Goal: Information Seeking & Learning: Learn about a topic

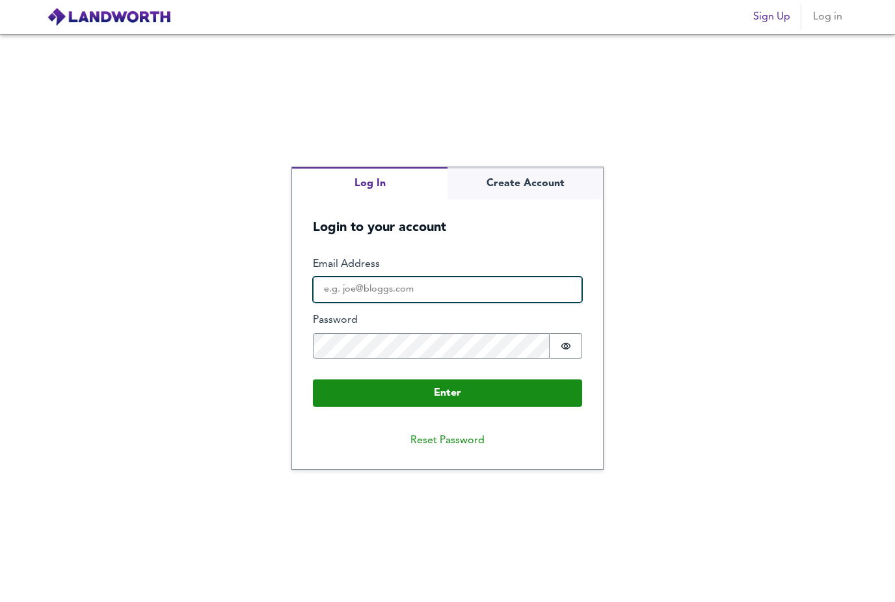
type input "[EMAIL_ADDRESS][DOMAIN_NAME]"
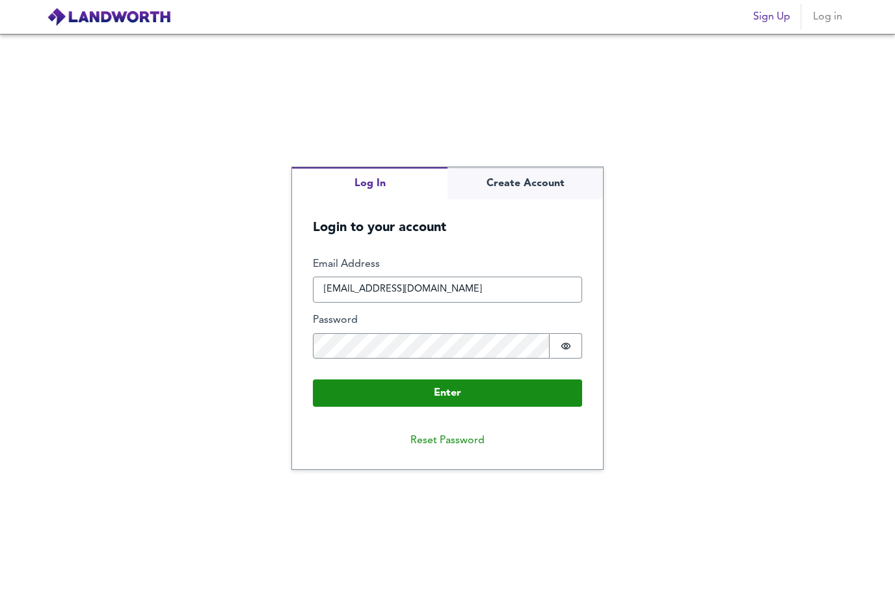
click at [448, 407] on button "Enter" at bounding box center [447, 392] width 269 height 27
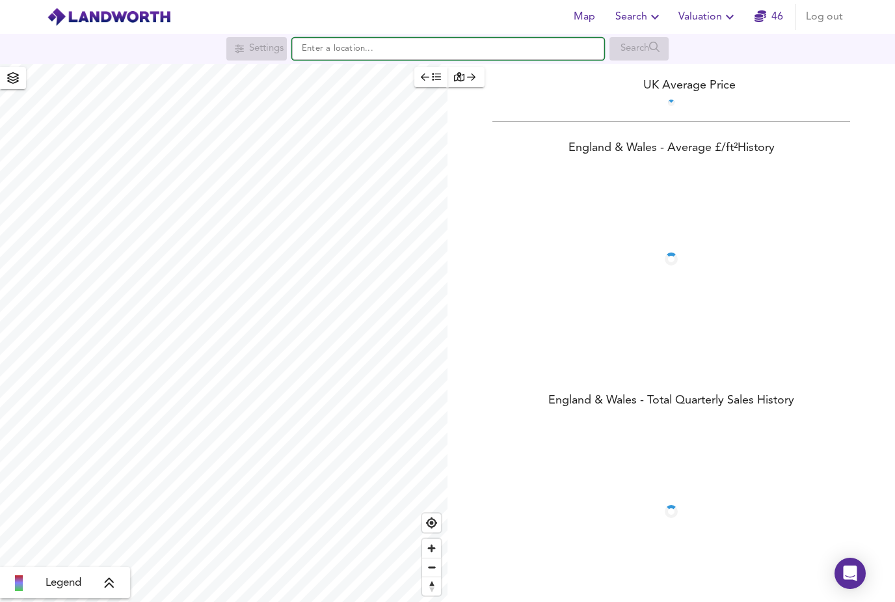
click at [421, 57] on input "text" at bounding box center [448, 49] width 312 height 22
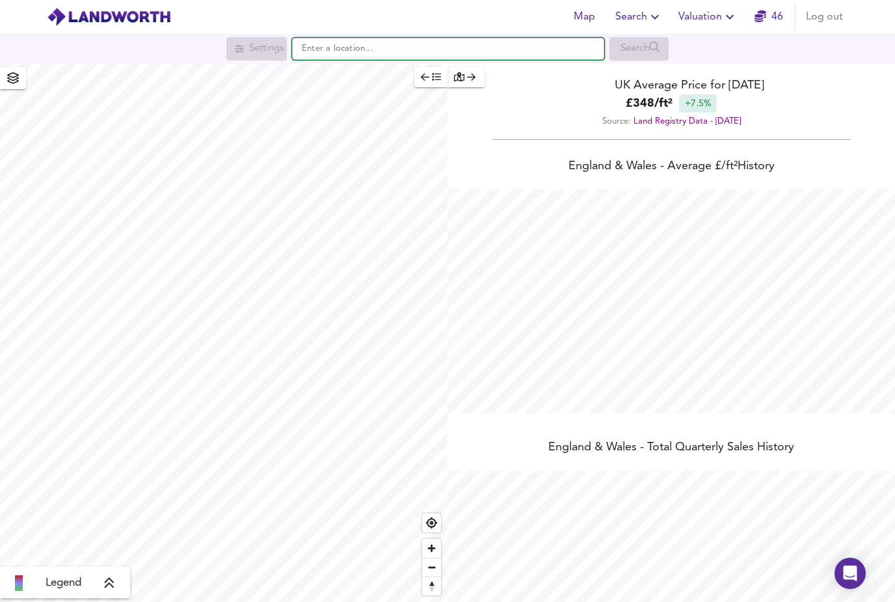
scroll to position [602, 895]
type input "London SW11 3DT"
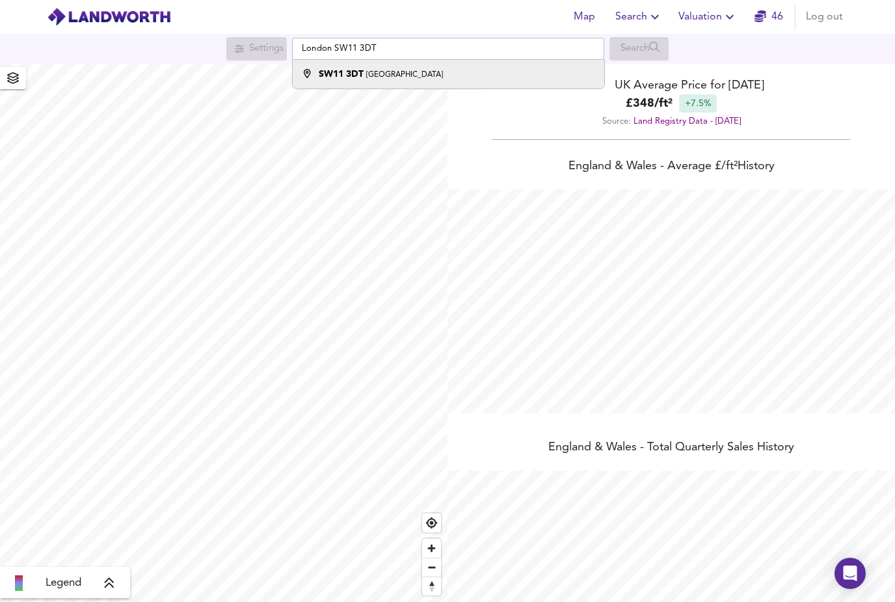
click at [299, 77] on div at bounding box center [307, 74] width 23 height 13
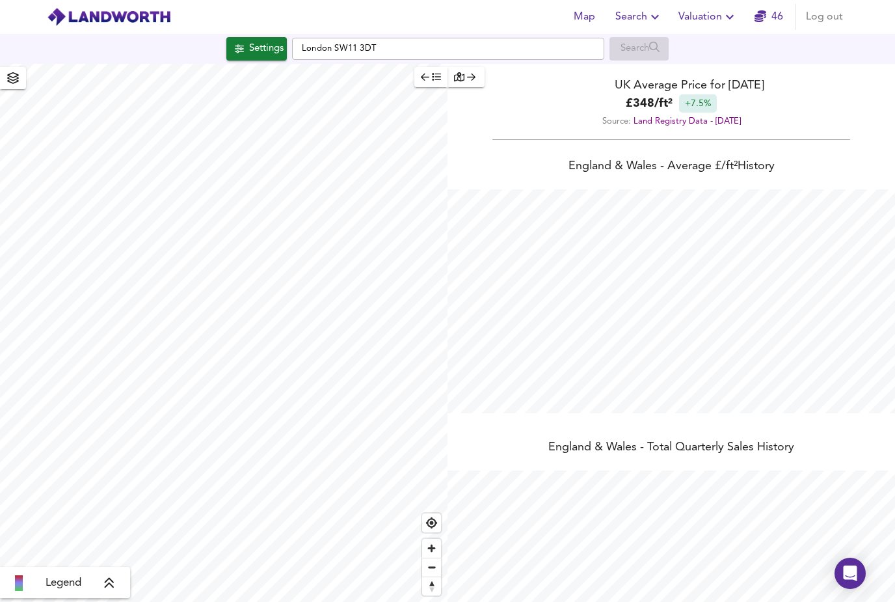
checkbox input "false"
checkbox input "true"
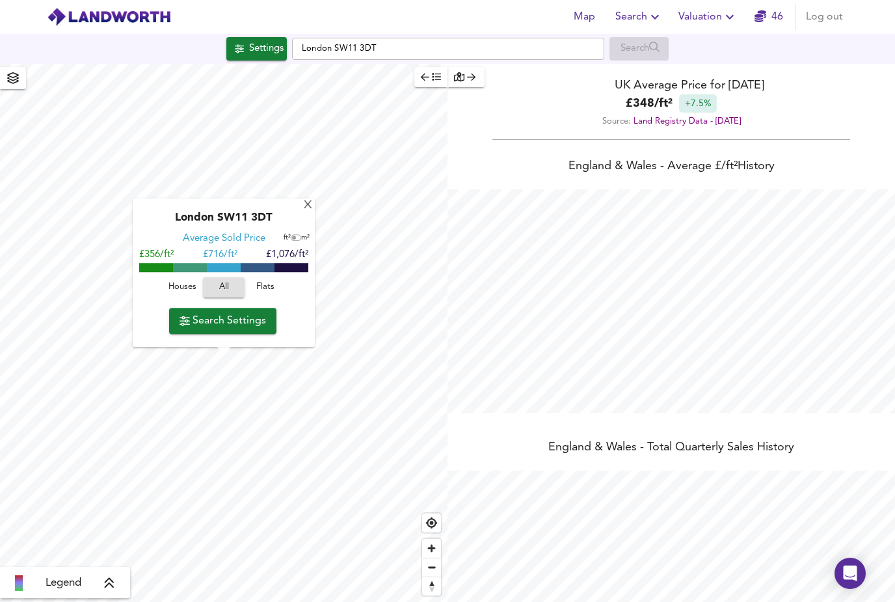
click at [277, 290] on span "Flats" at bounding box center [265, 287] width 35 height 15
click at [203, 320] on span "Search Settings" at bounding box center [223, 321] width 87 height 18
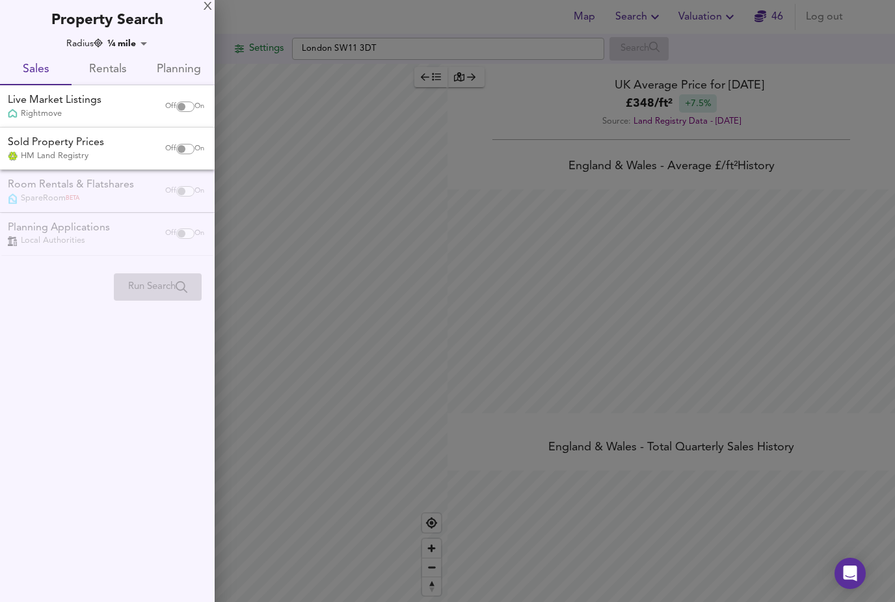
click at [113, 69] on span "Rentals" at bounding box center [107, 70] width 56 height 20
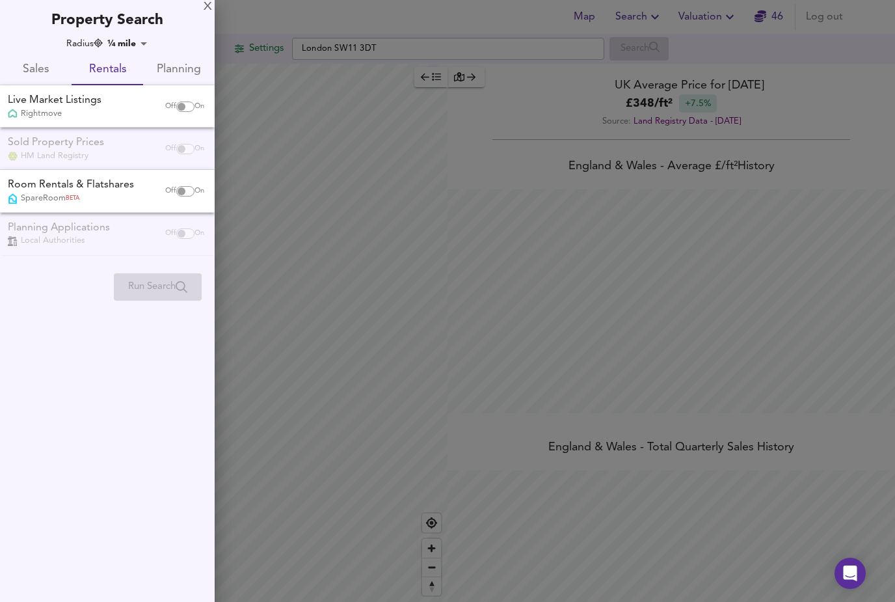
click at [185, 103] on input "checkbox" at bounding box center [181, 106] width 31 height 10
checkbox input "true"
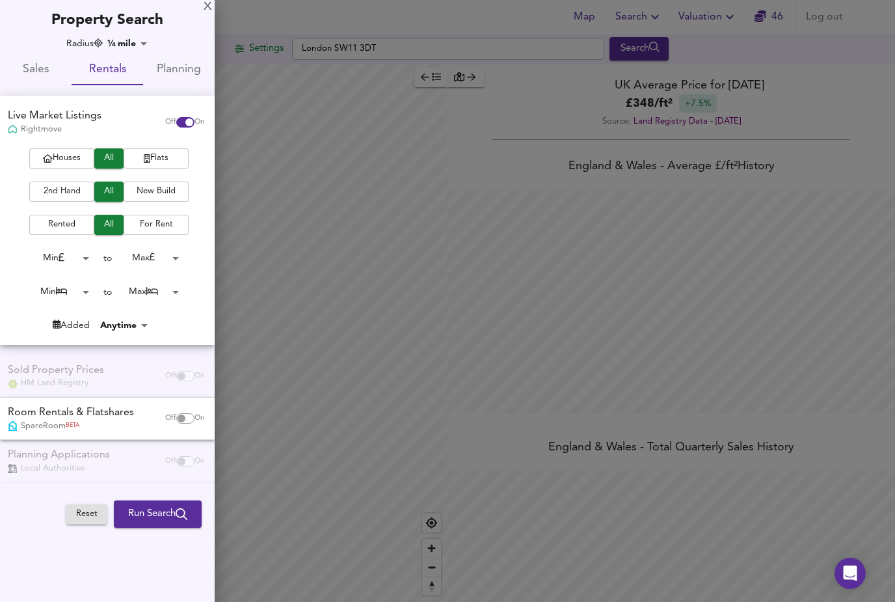
click at [87, 294] on body "Map Search Valuation 46 Log out Settings [GEOGRAPHIC_DATA] SW11 3DT Search Lege…" at bounding box center [447, 301] width 895 height 602
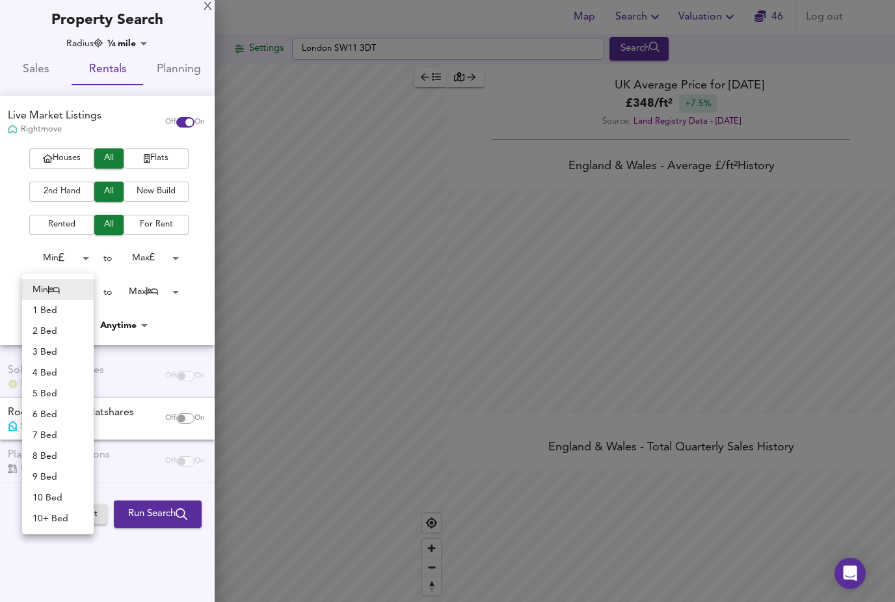
click at [55, 353] on li "3 Bed" at bounding box center [58, 352] width 72 height 21
type input "3"
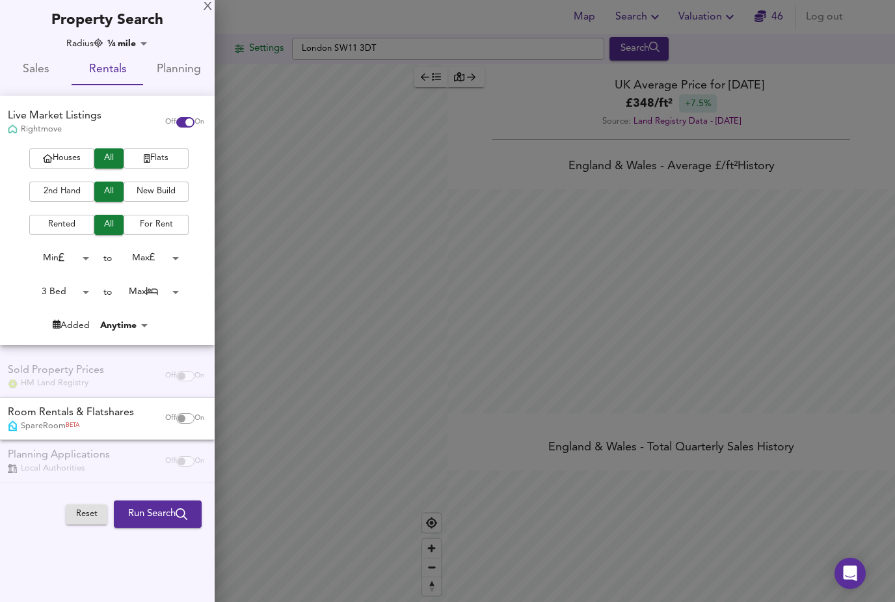
click at [182, 295] on body "Map Search Valuation 46 Log out Settings [GEOGRAPHIC_DATA] SW11 3DT Search Lege…" at bounding box center [447, 301] width 895 height 602
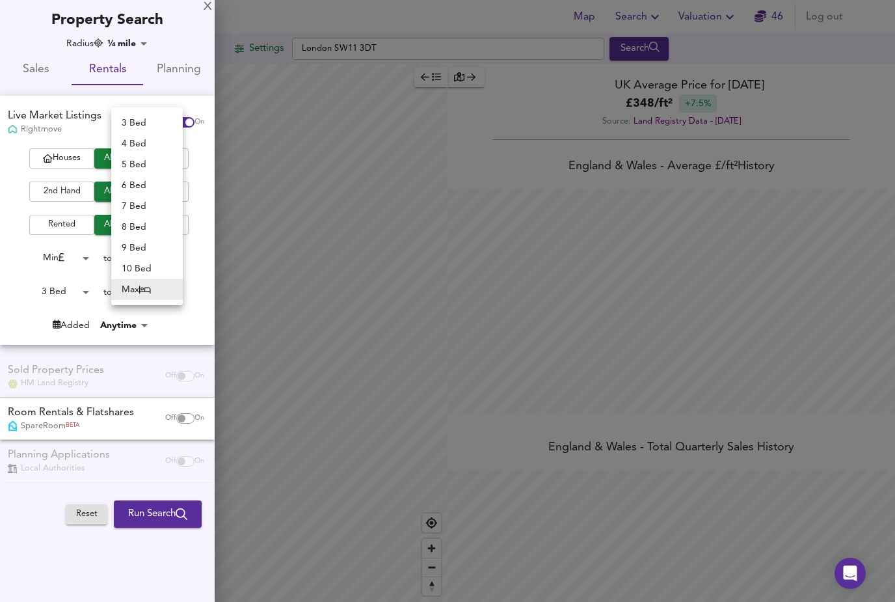
click at [156, 128] on li "3 Bed" at bounding box center [147, 123] width 72 height 21
type input "3"
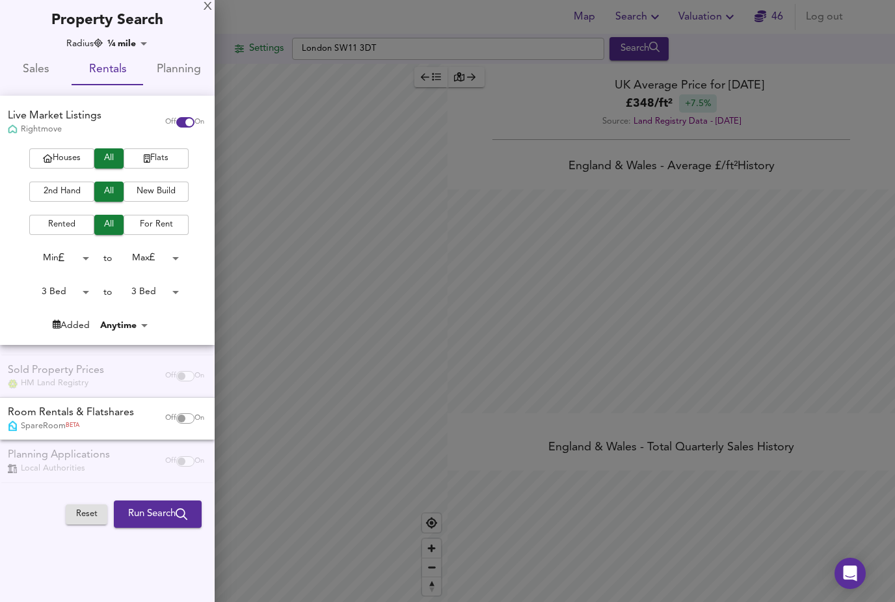
click at [160, 506] on span "Run Search" at bounding box center [157, 514] width 59 height 17
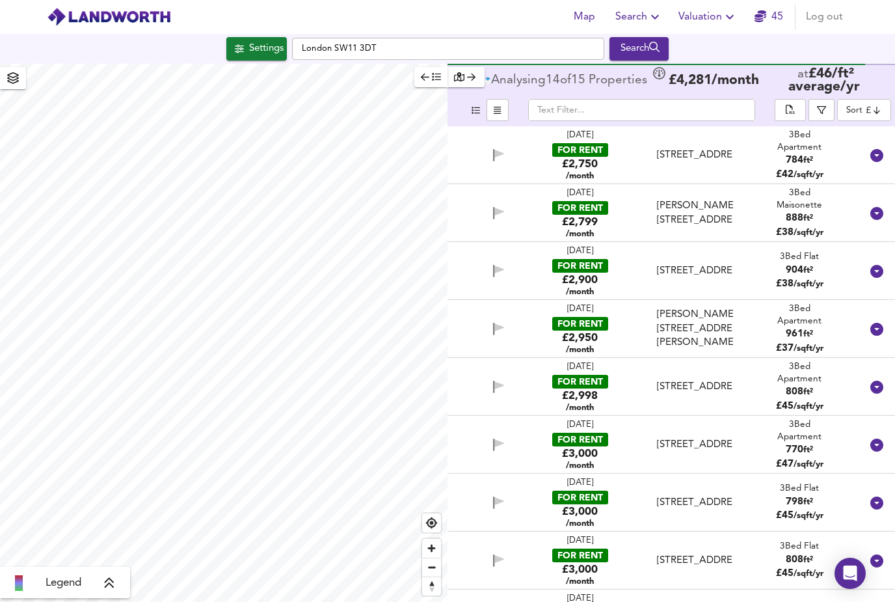
click at [249, 51] on div "Settings" at bounding box center [266, 48] width 34 height 17
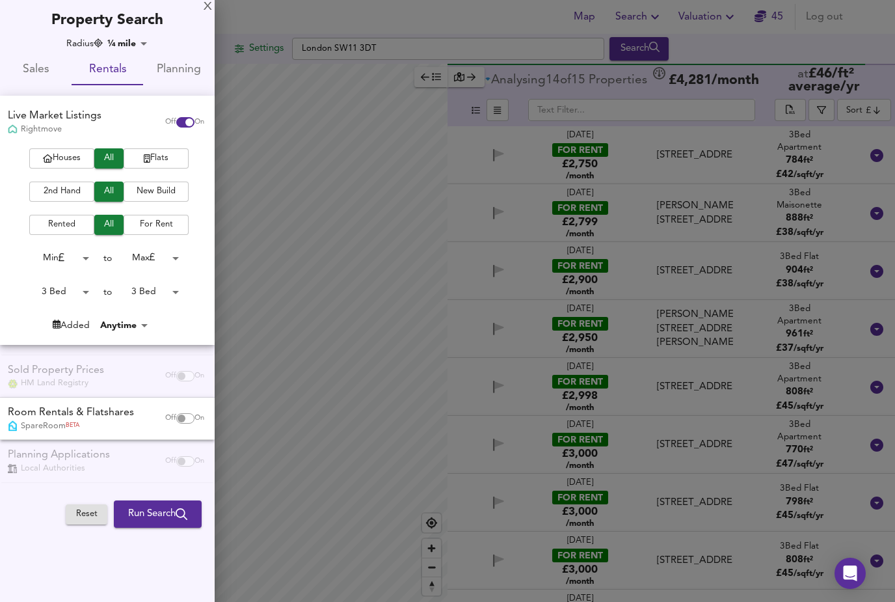
click at [52, 195] on span "2nd Hand" at bounding box center [62, 191] width 52 height 15
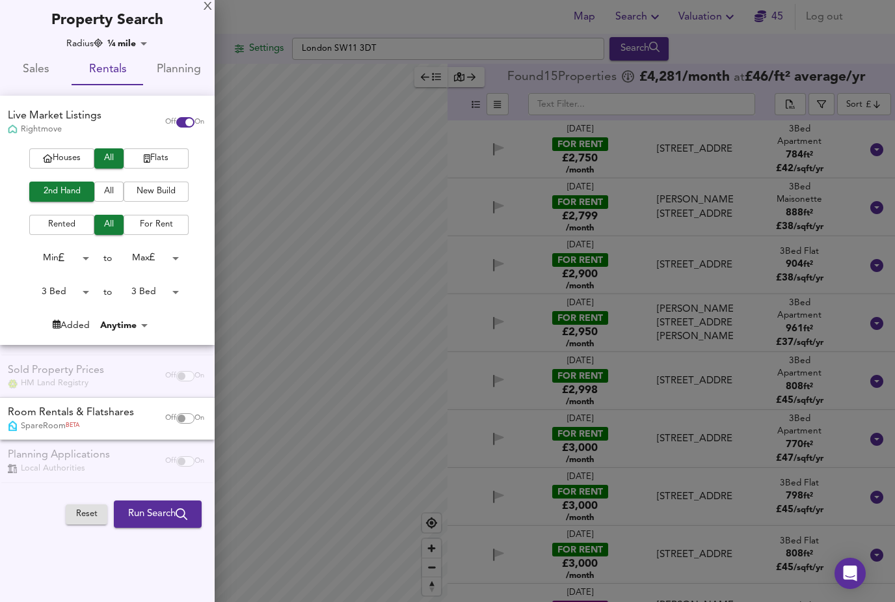
click at [139, 534] on div "X Property Search Radius ¼ mile 402 Sales Rentals Planning Live Market Listings…" at bounding box center [107, 301] width 215 height 602
click at [206, 10] on div "X" at bounding box center [208, 7] width 8 height 9
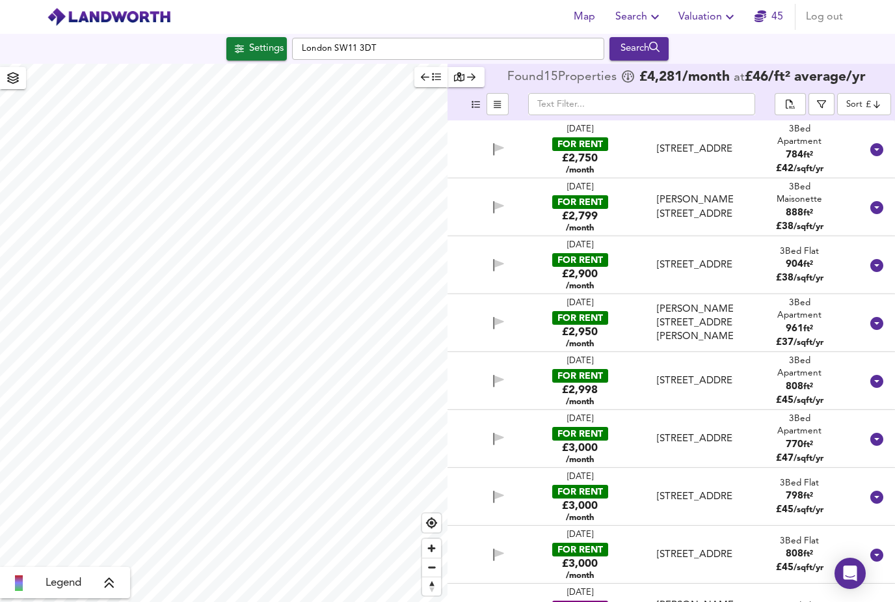
click at [817, 492] on div "798 ft²" at bounding box center [799, 496] width 47 height 14
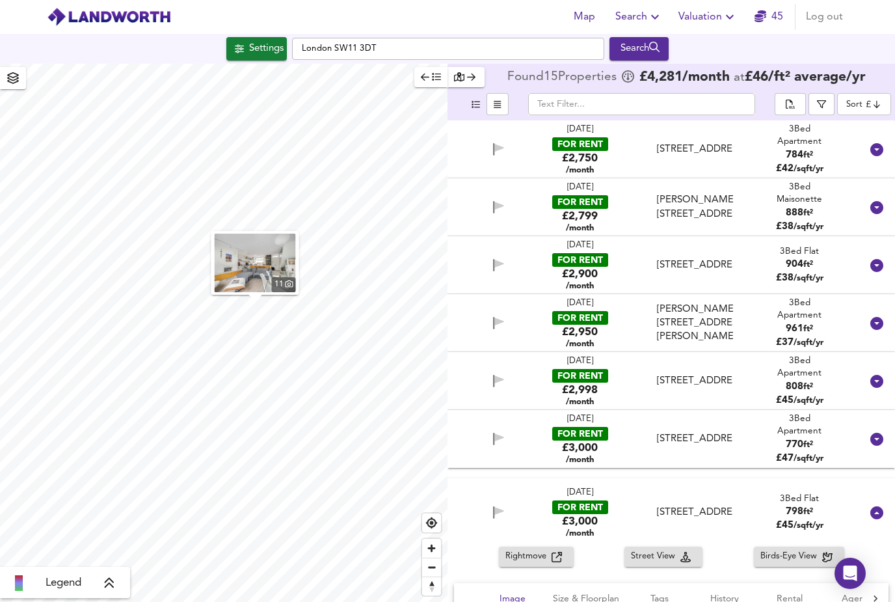
click at [697, 146] on div "[STREET_ADDRESS]" at bounding box center [695, 149] width 76 height 14
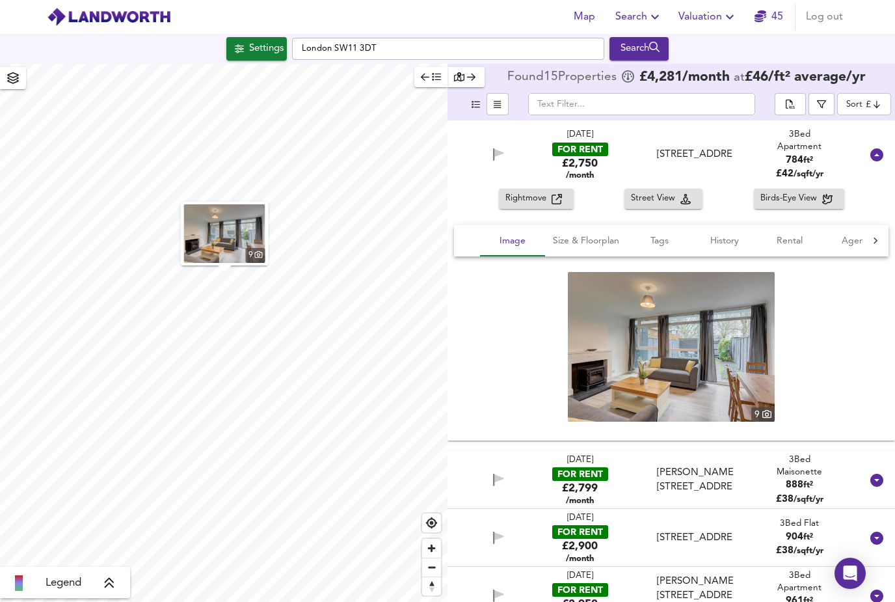
click at [600, 473] on div "FOR RENT" at bounding box center [580, 474] width 56 height 14
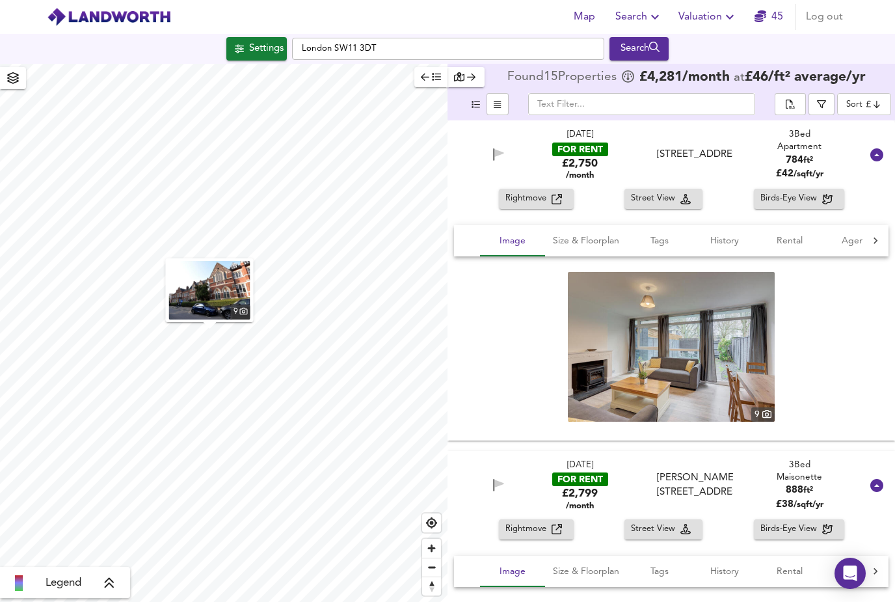
click at [878, 161] on icon at bounding box center [877, 154] width 13 height 13
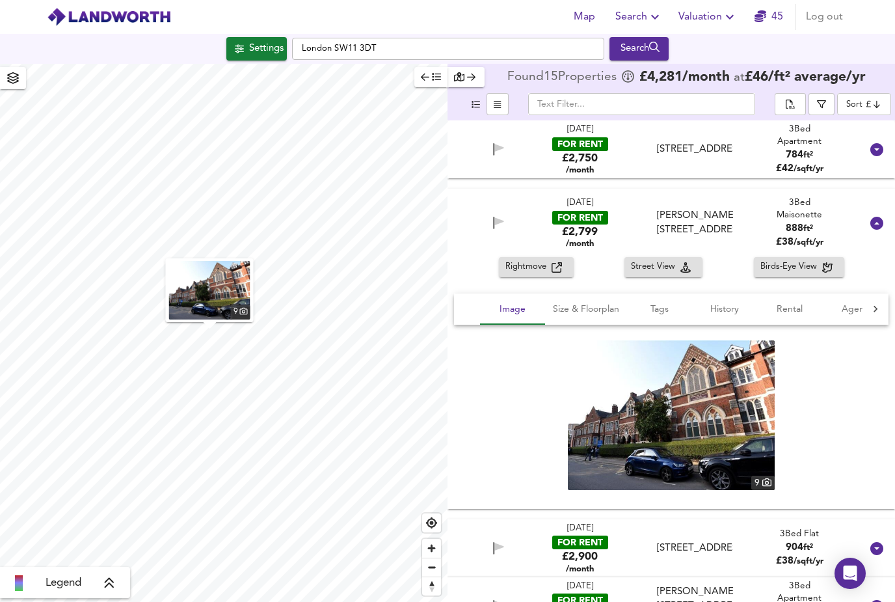
click at [880, 230] on icon at bounding box center [877, 223] width 16 height 16
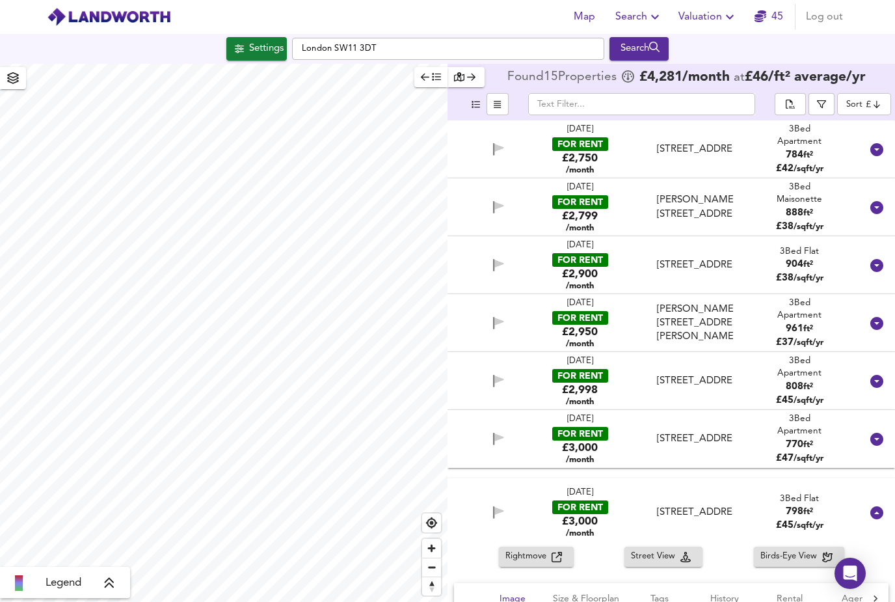
click at [686, 142] on div "[STREET_ADDRESS]" at bounding box center [695, 149] width 76 height 14
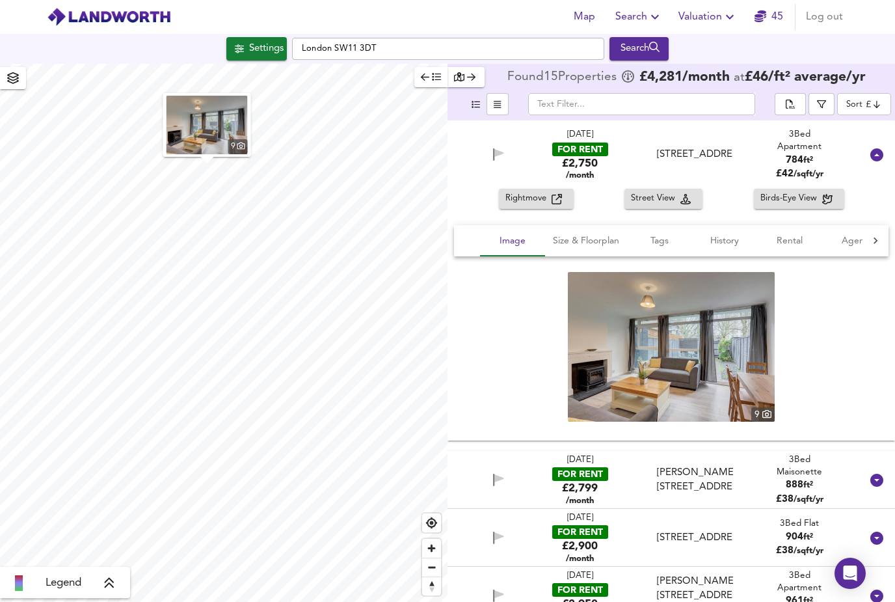
click at [711, 355] on img at bounding box center [671, 347] width 207 height 150
